Goal: Information Seeking & Learning: Learn about a topic

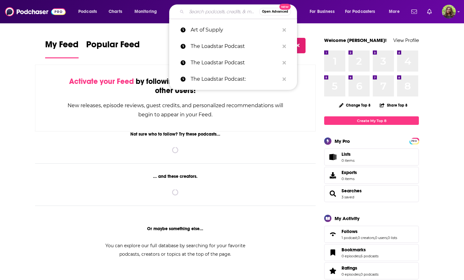
click at [209, 13] on input "Search podcasts, credits, & more..." at bounding box center [222, 12] width 73 height 10
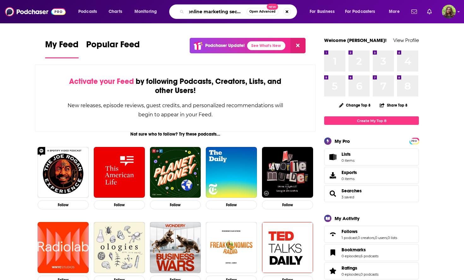
scroll to position [0, 4]
type input "online marketing secrets"
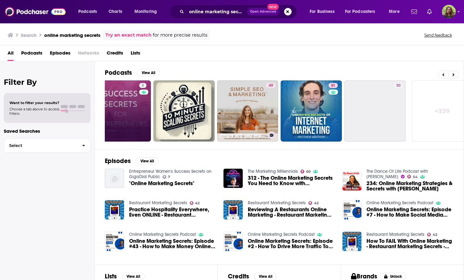
scroll to position [0, 221]
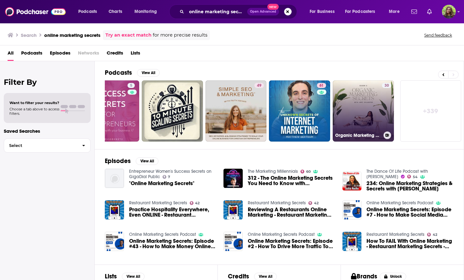
click at [351, 105] on link "30 Organic Marketing Secrets Podcast with [PERSON_NAME]" at bounding box center [363, 110] width 61 height 61
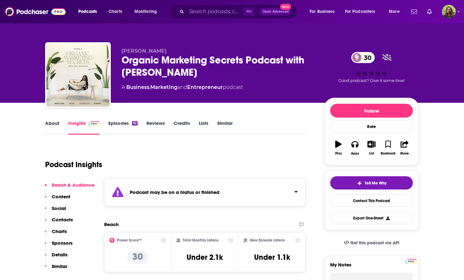
click at [50, 126] on link "About" at bounding box center [52, 127] width 14 height 15
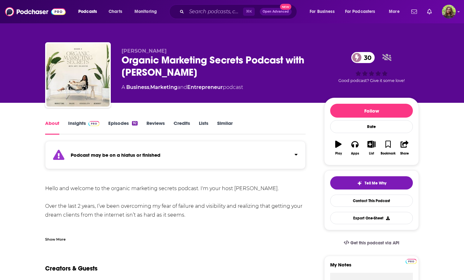
click at [59, 237] on div "Show More" at bounding box center [55, 239] width 21 height 6
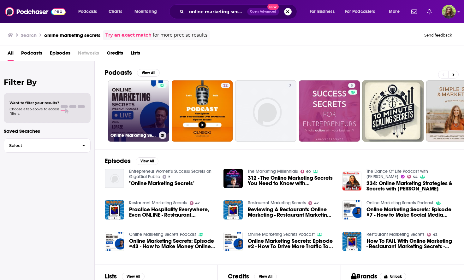
click at [119, 109] on link "Online Marketing Secrets Podcast" at bounding box center [138, 110] width 61 height 61
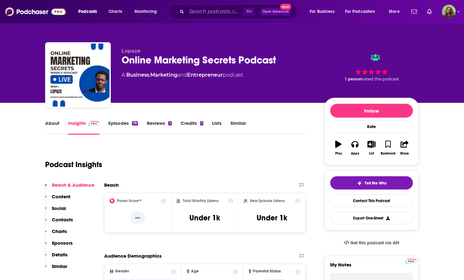
click at [51, 124] on link "About" at bounding box center [52, 127] width 14 height 15
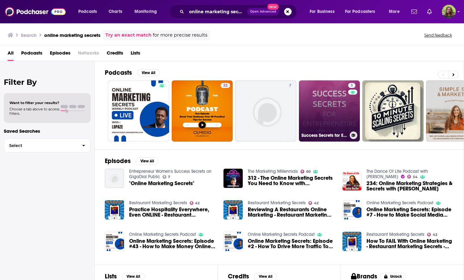
click at [333, 103] on link "5 Success Secrets for Entrepreneurs: Online Business | Email Marketing | Automa…" at bounding box center [329, 110] width 61 height 61
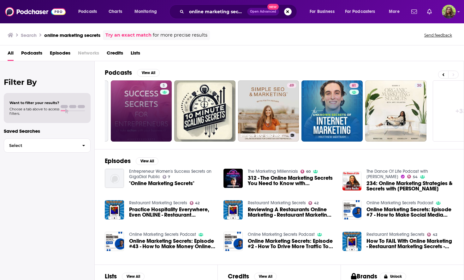
scroll to position [0, 221]
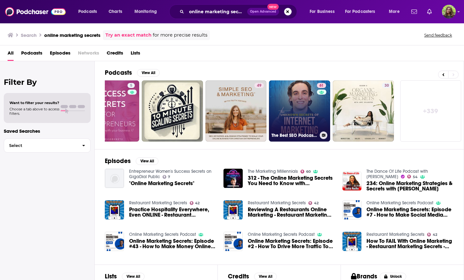
click at [296, 121] on link "61 The Best SEO Podcast: Unlocking the Unknown Secrets of AI, Search Rankings &…" at bounding box center [299, 110] width 61 height 61
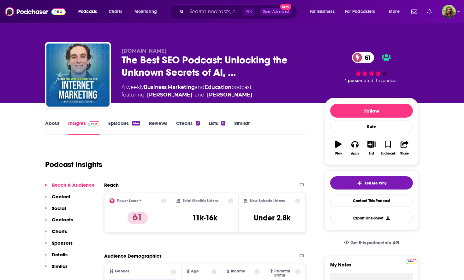
click at [56, 130] on link "About" at bounding box center [52, 127] width 14 height 15
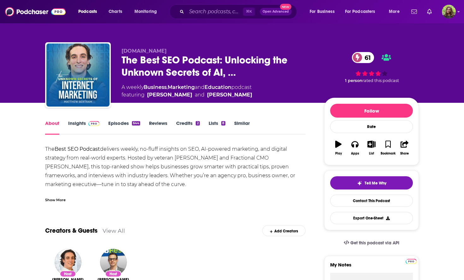
click at [51, 198] on div "Show More" at bounding box center [55, 200] width 21 height 6
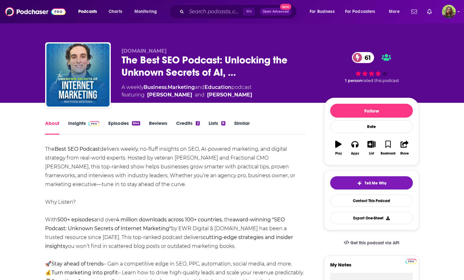
click at [243, 124] on link "Similar" at bounding box center [241, 127] width 15 height 15
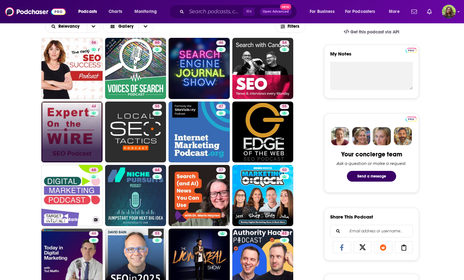
scroll to position [264, 0]
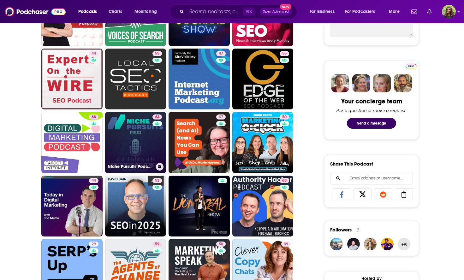
click at [131, 132] on link "64 Niche Pursuits Podcast: Find Your Next "Niche" Business Idea!" at bounding box center [135, 142] width 61 height 61
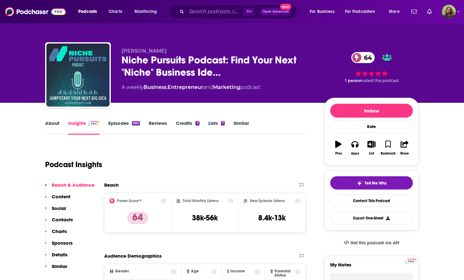
click at [51, 126] on link "About" at bounding box center [52, 127] width 14 height 15
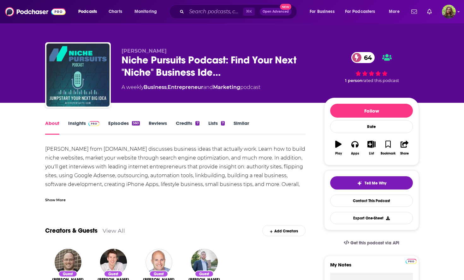
click at [57, 200] on div "Show More" at bounding box center [55, 200] width 21 height 6
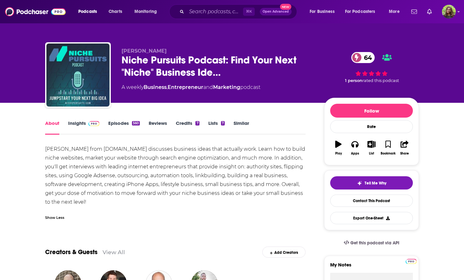
click at [115, 124] on link "Episodes 560" at bounding box center [124, 127] width 32 height 15
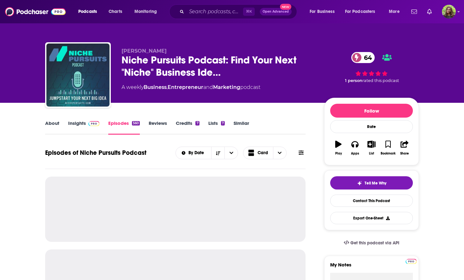
click at [77, 124] on link "Insights" at bounding box center [83, 127] width 31 height 15
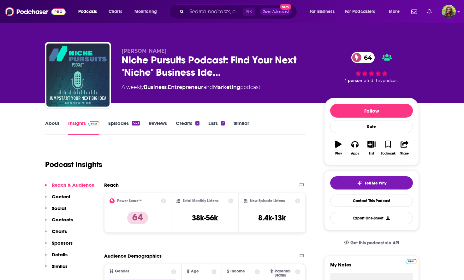
drag, startPoint x: 132, startPoint y: 119, endPoint x: 127, endPoint y: 119, distance: 4.7
click at [123, 119] on div "About Insights Episodes 560 Reviews Credits 7 Lists 7 Similar" at bounding box center [175, 126] width 260 height 15
click at [122, 123] on link "Episodes 560" at bounding box center [124, 127] width 32 height 15
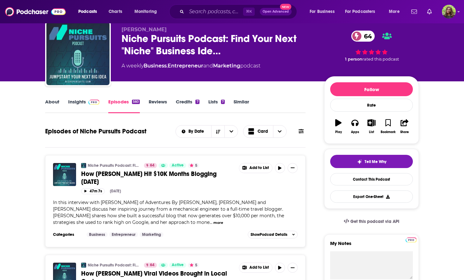
scroll to position [7, 0]
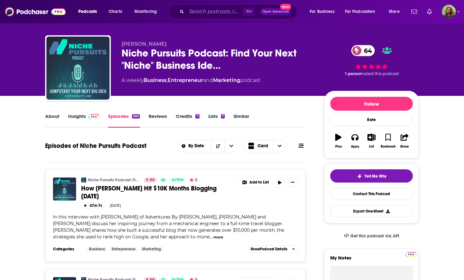
click at [54, 116] on link "About" at bounding box center [52, 120] width 14 height 15
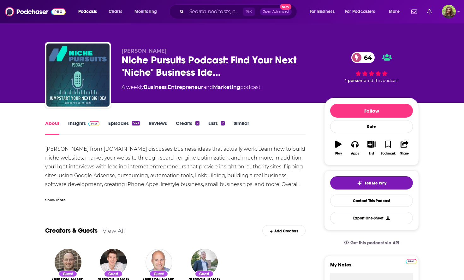
click at [63, 200] on div "Show More" at bounding box center [55, 200] width 21 height 6
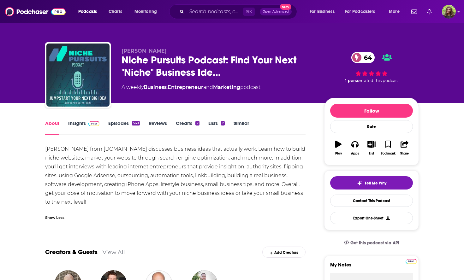
drag, startPoint x: 92, startPoint y: 203, endPoint x: 37, endPoint y: 51, distance: 161.7
copy div "Loremip Dolo Sitam Consecte Adipisc: Elit Sedd Eius "Tempo" Incididu Utl… 64 E …"
